Goal: Information Seeking & Learning: Learn about a topic

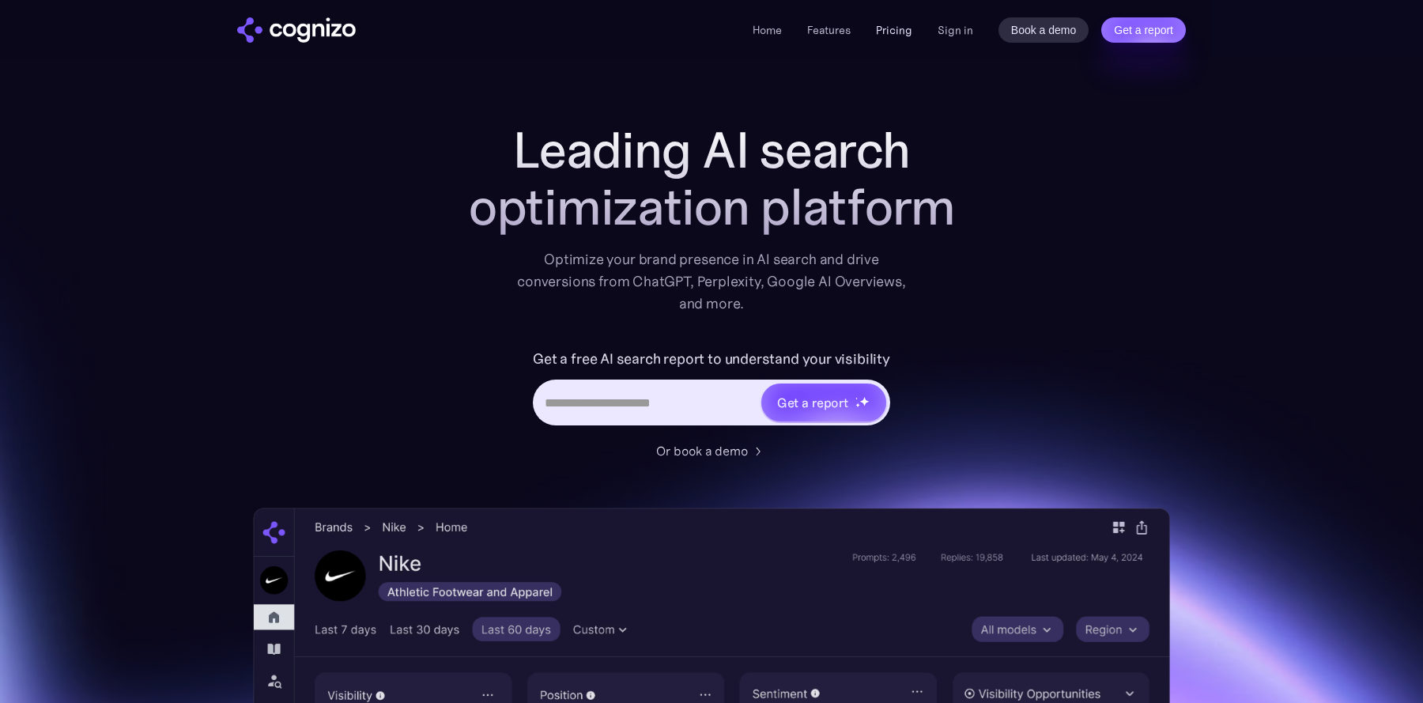
click at [895, 29] on link "Pricing" at bounding box center [894, 30] width 36 height 14
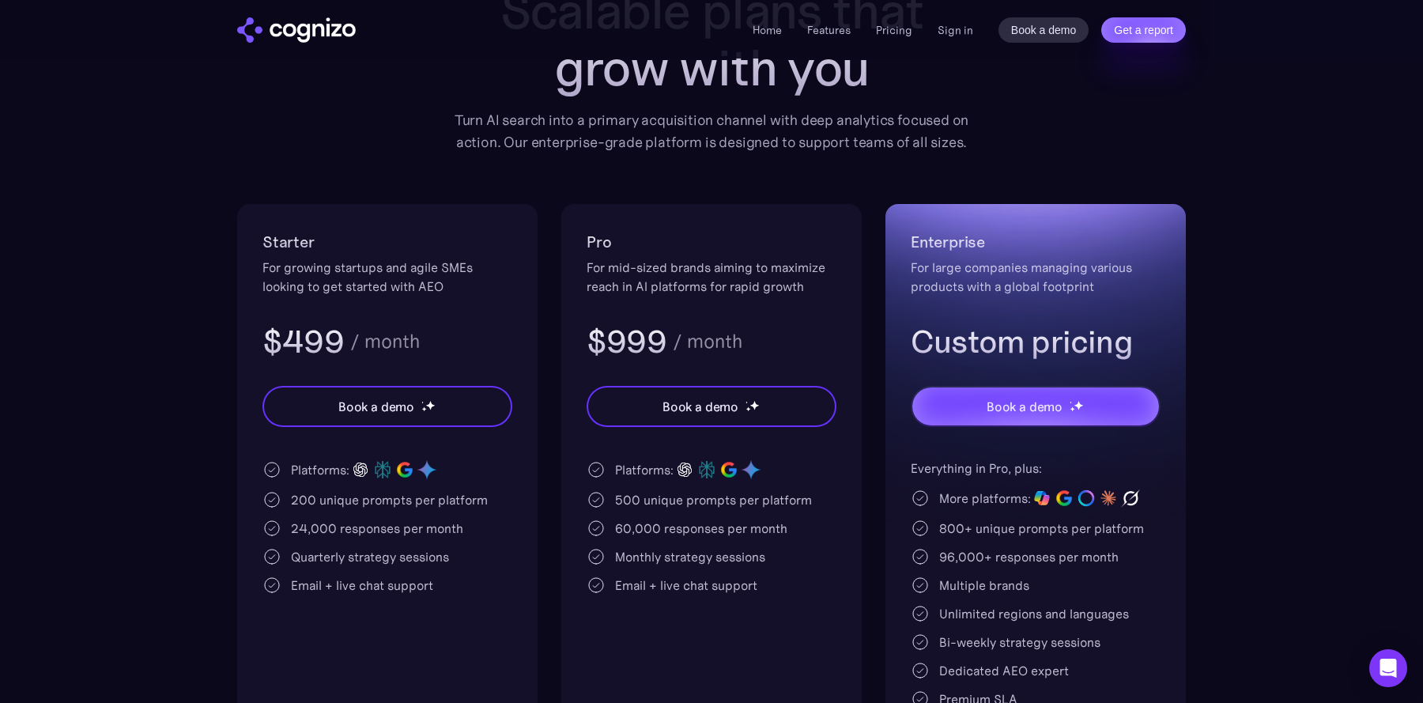
scroll to position [188, 0]
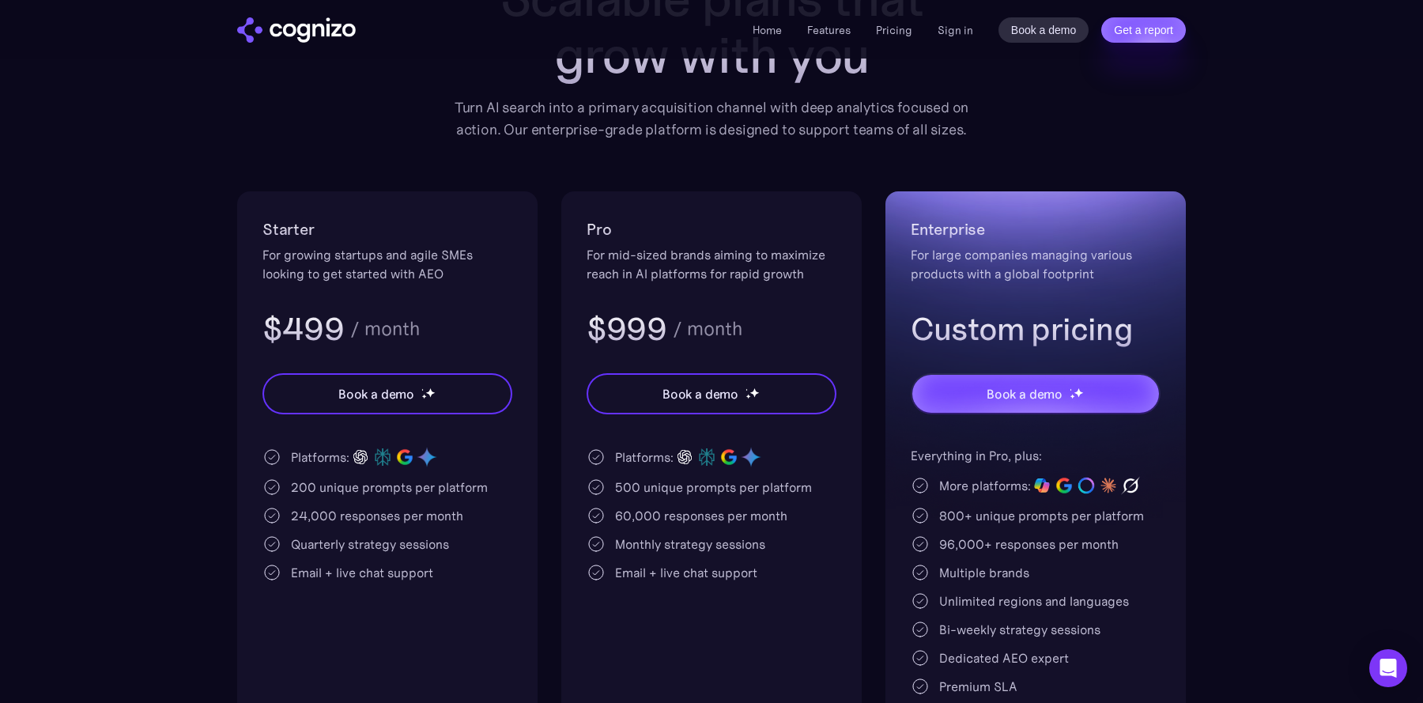
click at [334, 46] on div "Home Features Pricing Book a demo Get a report Sign in Book a demo Get a report" at bounding box center [711, 29] width 1138 height 58
click at [331, 37] on img "home" at bounding box center [296, 29] width 119 height 25
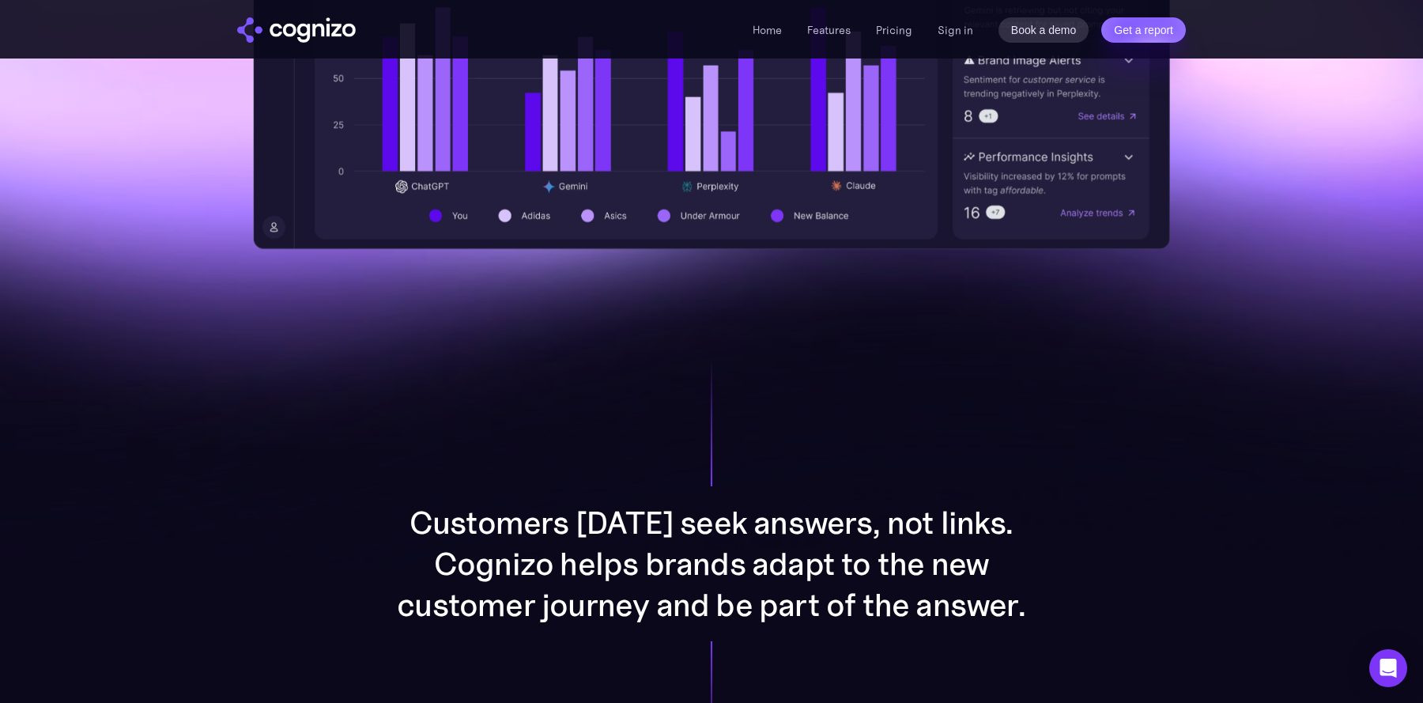
scroll to position [549, 0]
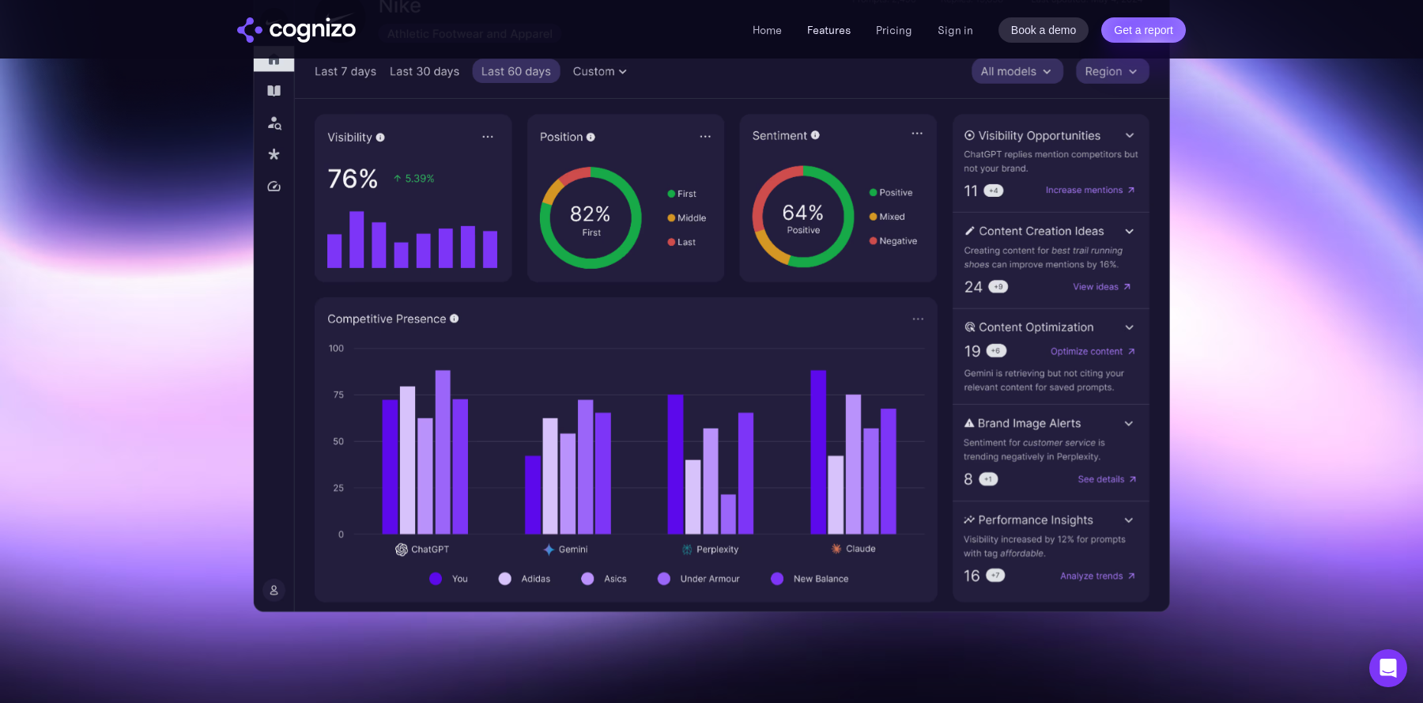
click at [820, 29] on link "Features" at bounding box center [828, 30] width 43 height 14
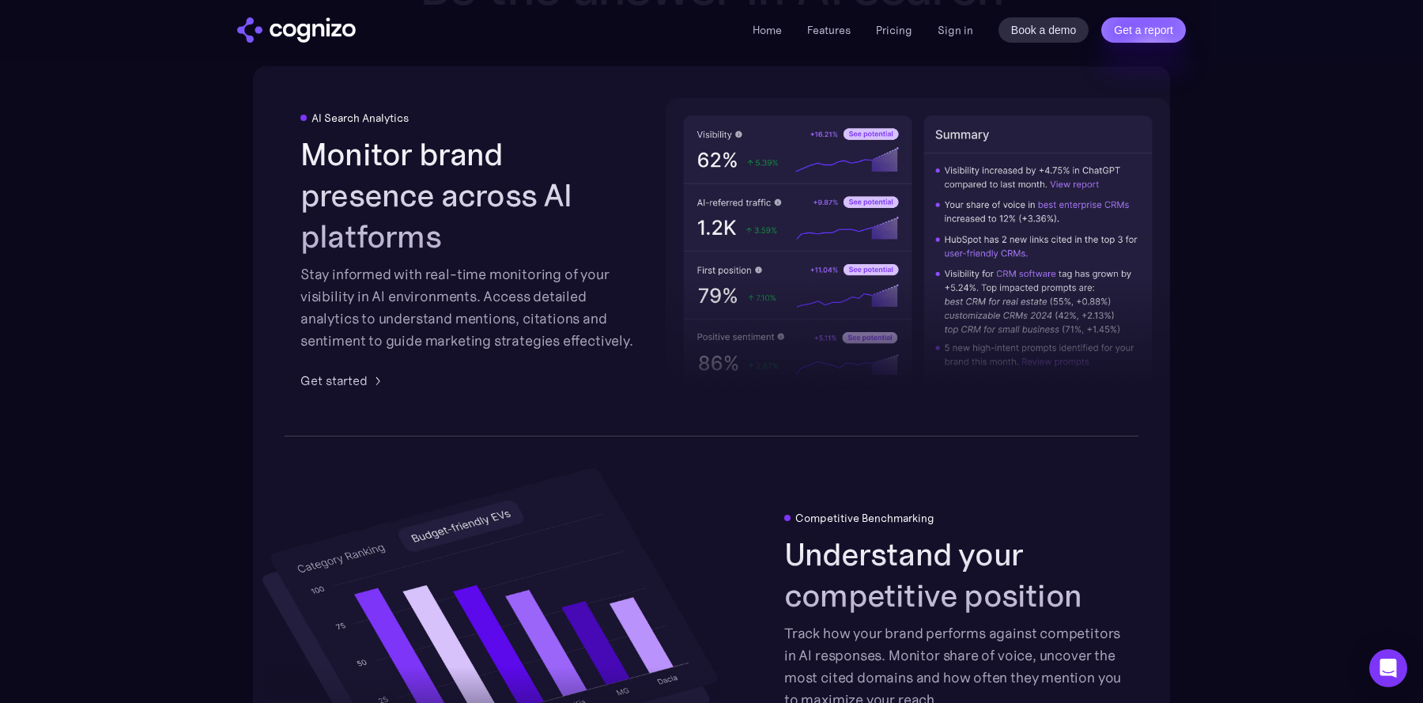
scroll to position [2506, 0]
click at [903, 34] on link "Pricing" at bounding box center [894, 30] width 36 height 14
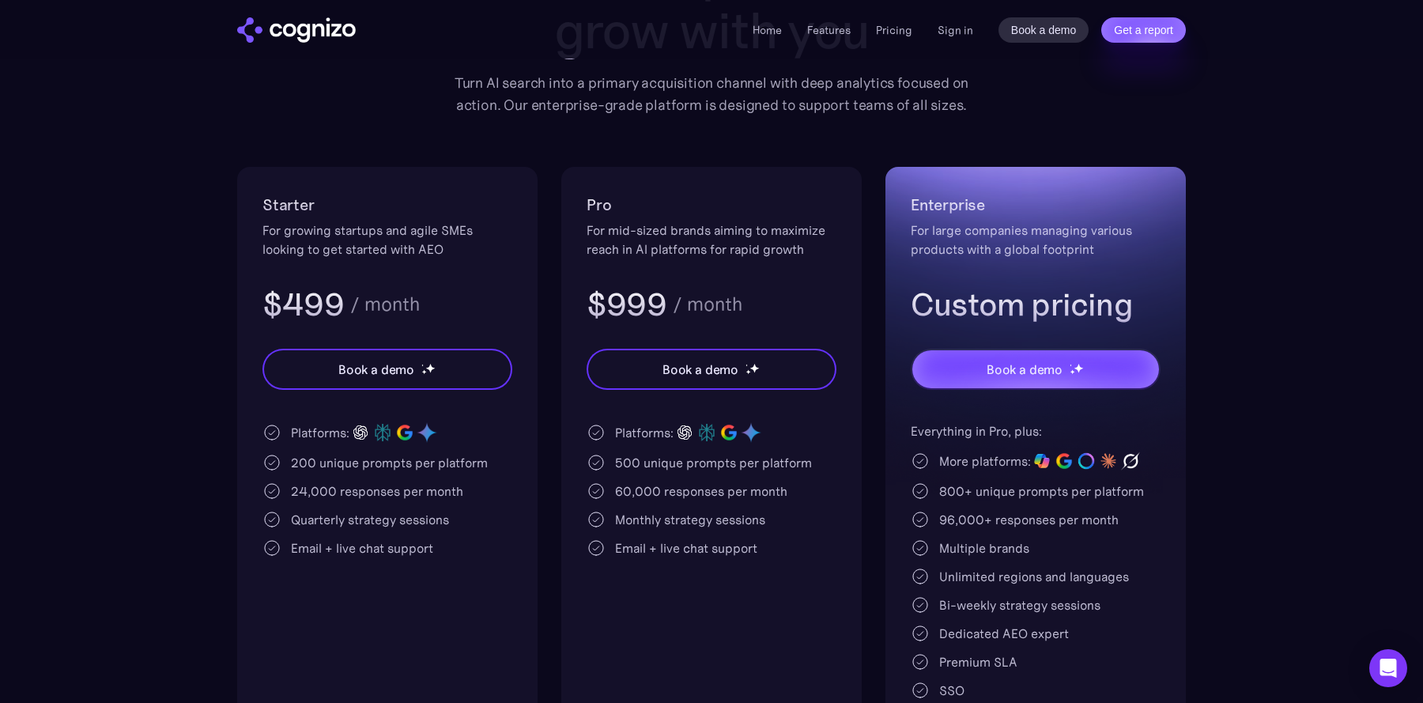
scroll to position [228, 0]
